Goal: Transaction & Acquisition: Subscribe to service/newsletter

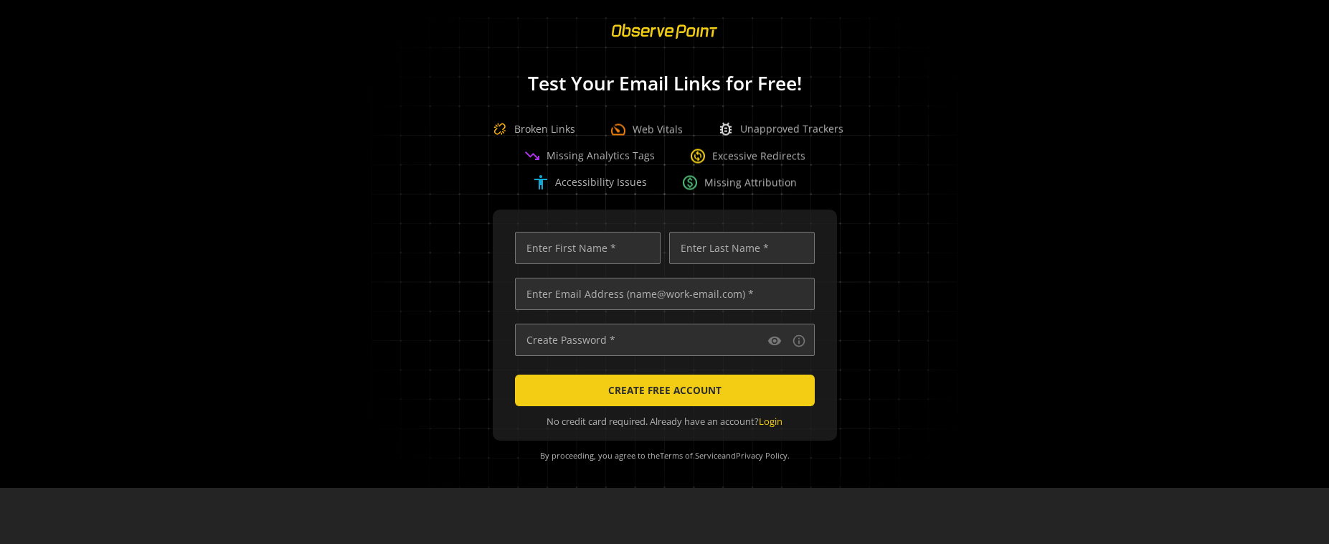
scroll to position [0, 4584]
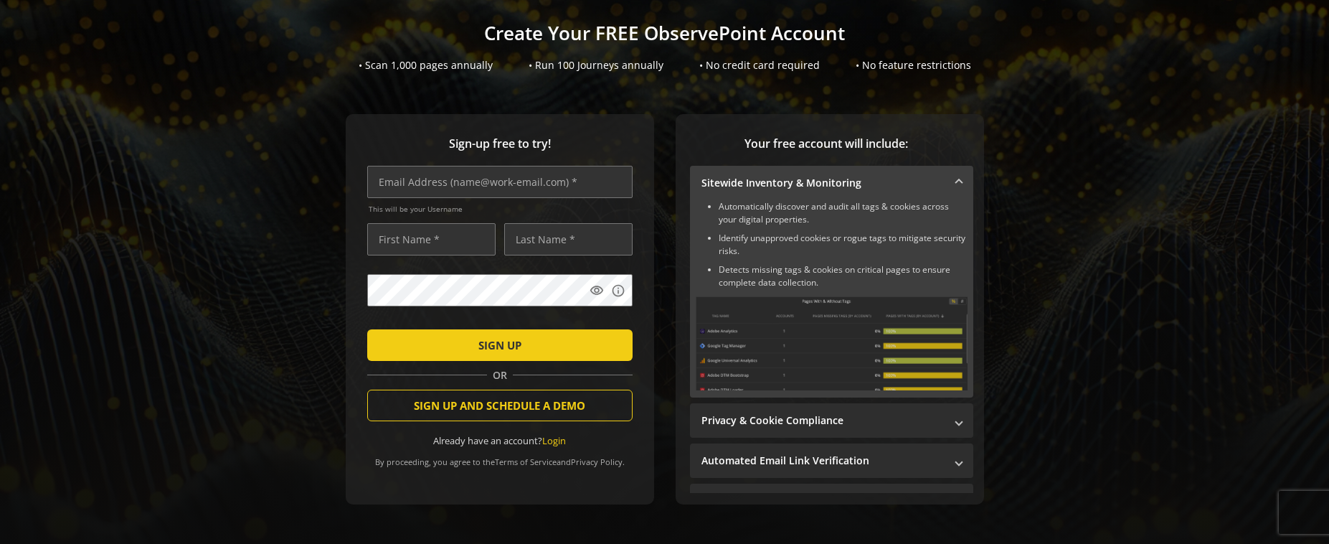
scroll to position [119, 0]
